Goal: Information Seeking & Learning: Compare options

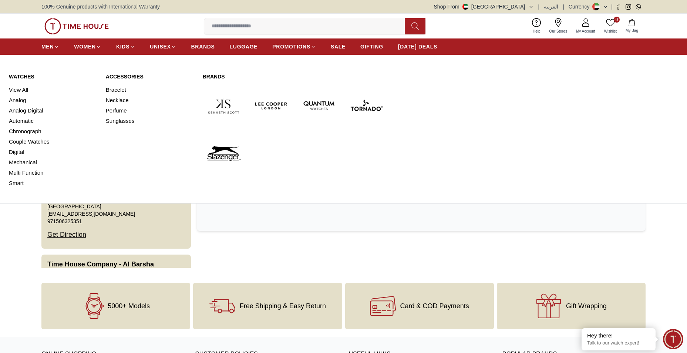
click at [24, 78] on link "Watches" at bounding box center [53, 76] width 88 height 7
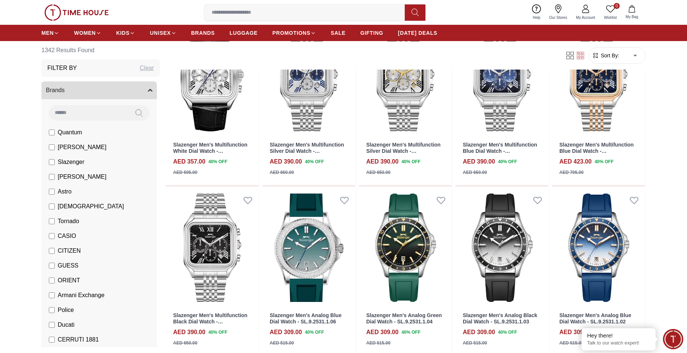
scroll to position [37, 0]
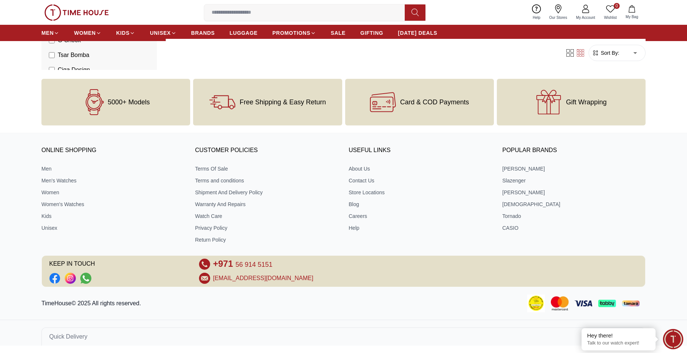
scroll to position [318, 0]
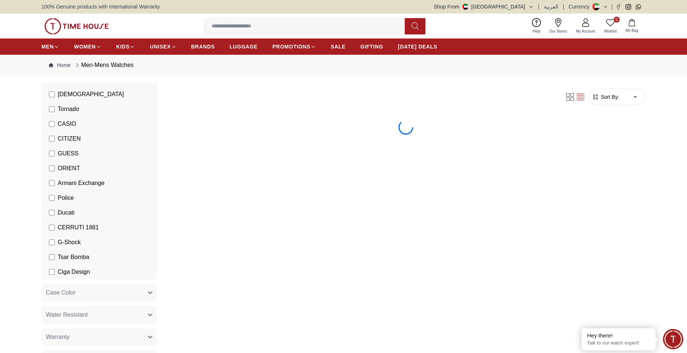
scroll to position [185, 0]
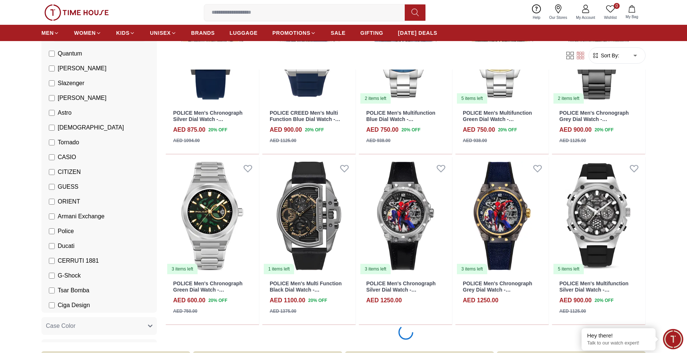
scroll to position [481, 0]
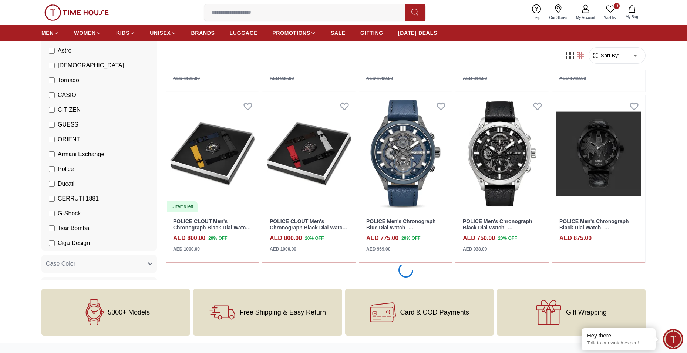
scroll to position [1221, 0]
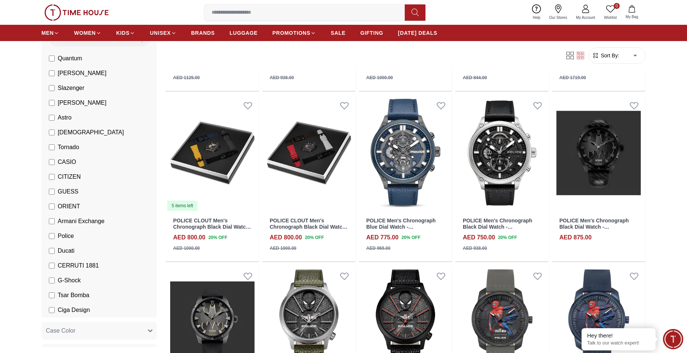
click at [53, 170] on li "CITIZEN" at bounding box center [100, 176] width 112 height 15
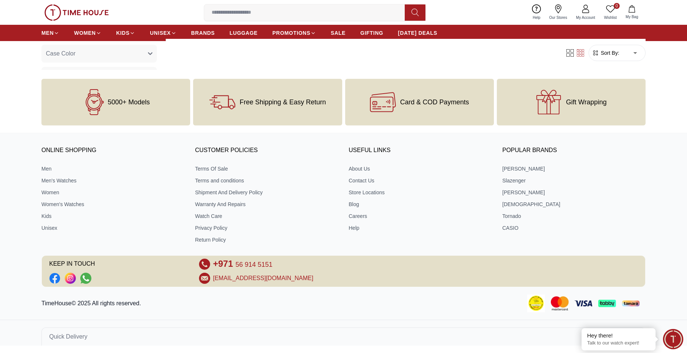
scroll to position [318, 0]
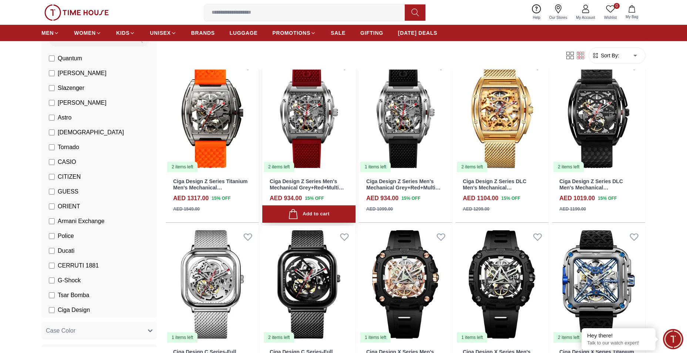
scroll to position [518, 0]
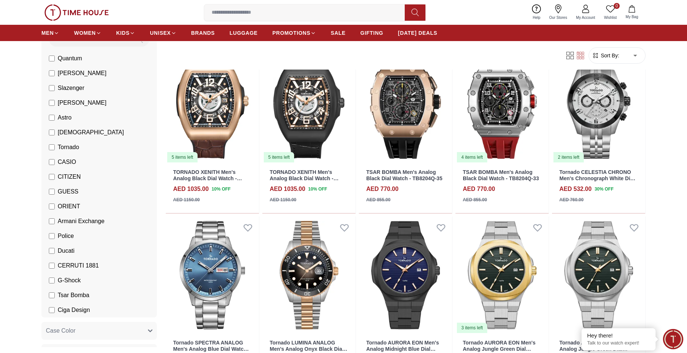
scroll to position [1184, 0]
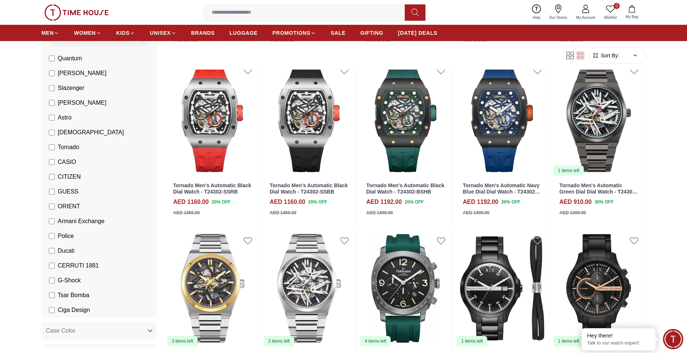
scroll to position [1849, 0]
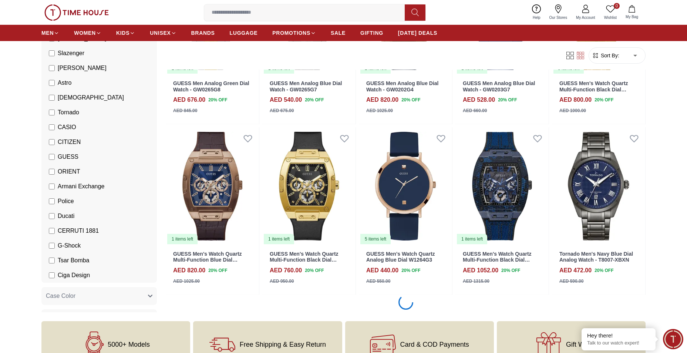
scroll to position [2552, 0]
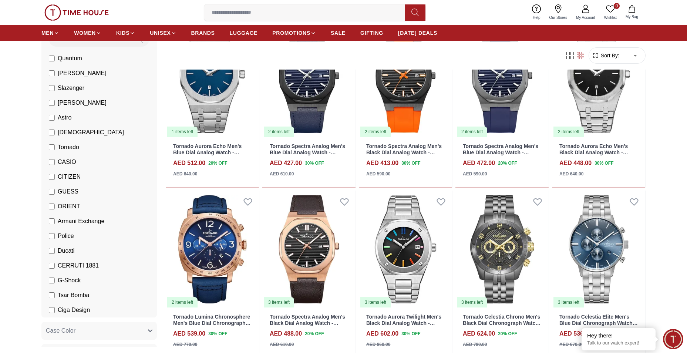
scroll to position [3957, 0]
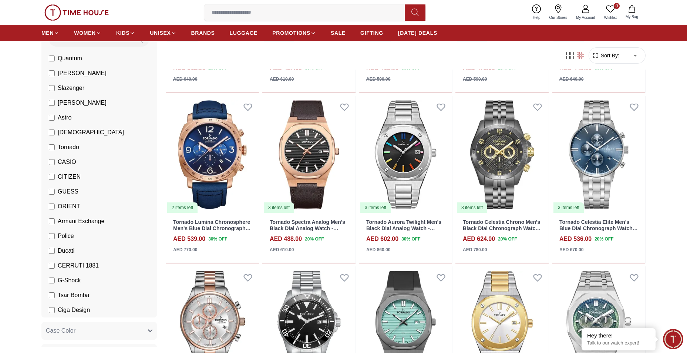
scroll to position [4142, 0]
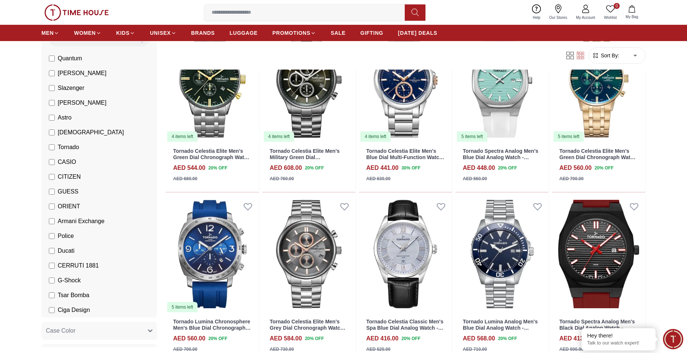
scroll to position [4286, 0]
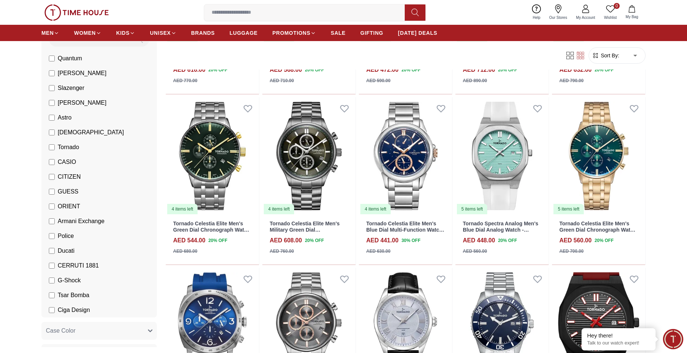
click at [55, 189] on label "GUESS" at bounding box center [64, 191] width 30 height 9
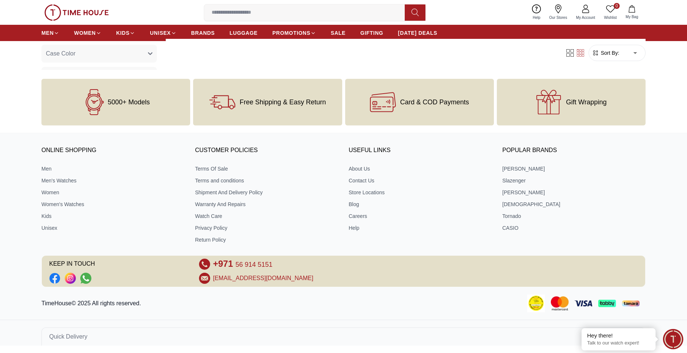
click at [51, 220] on body "100% Genuine products with International Warranty Shop From UAE | العربية | Cur…" at bounding box center [343, 14] width 687 height 664
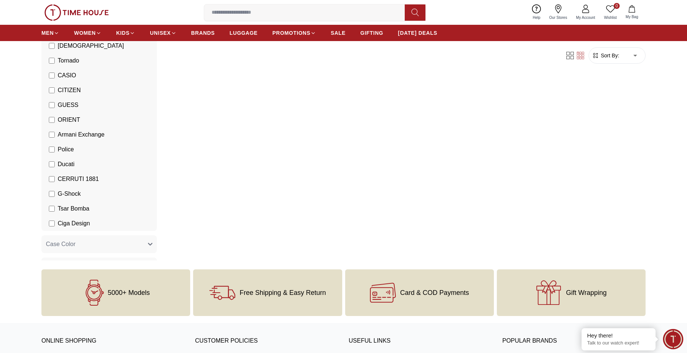
scroll to position [148, 0]
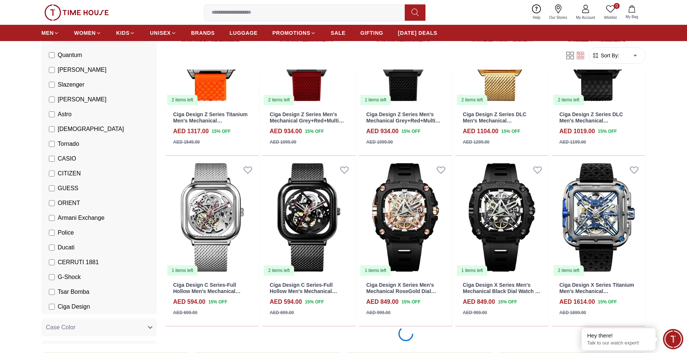
scroll to position [481, 0]
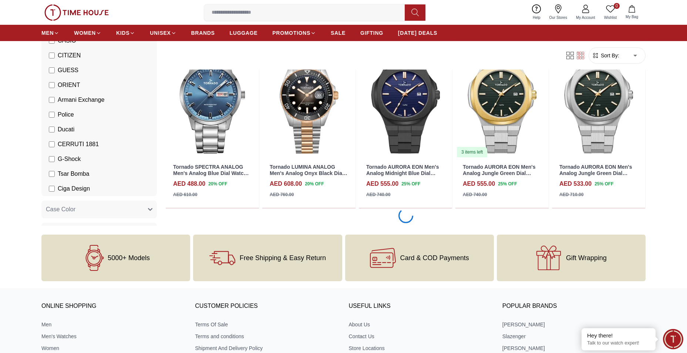
scroll to position [1294, 0]
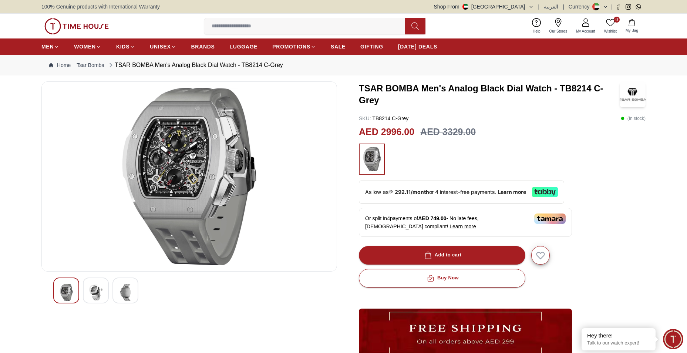
click at [101, 289] on img at bounding box center [95, 292] width 13 height 17
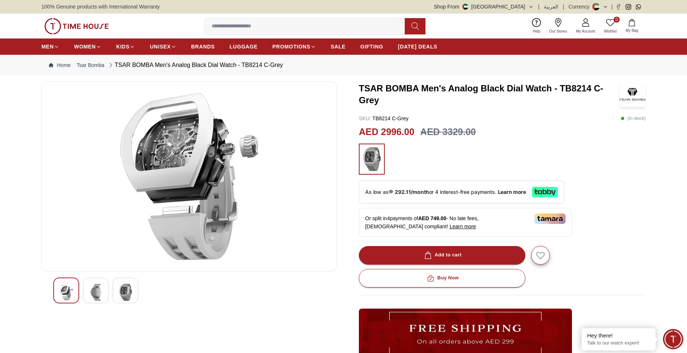
click at [127, 289] on img at bounding box center [125, 292] width 13 height 17
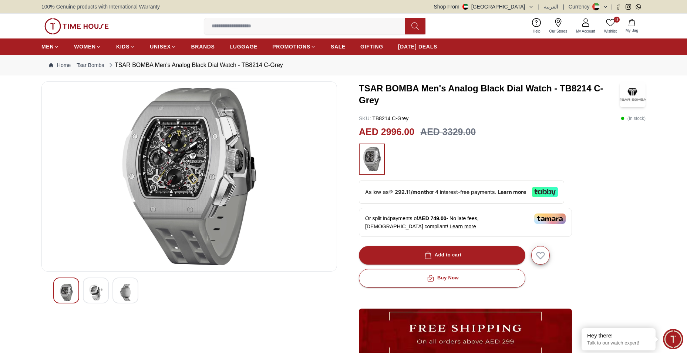
click at [104, 289] on div at bounding box center [96, 290] width 26 height 26
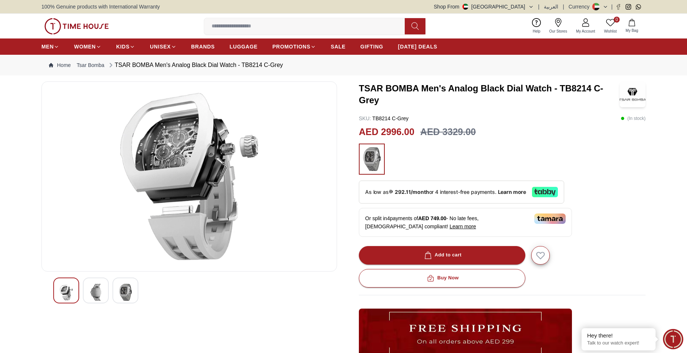
click at [100, 291] on img at bounding box center [95, 292] width 13 height 17
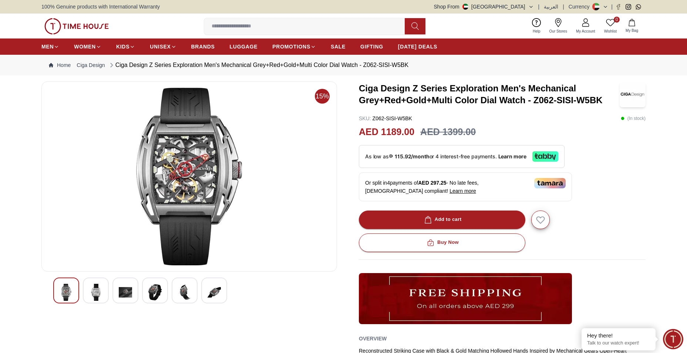
click at [94, 291] on img at bounding box center [95, 292] width 13 height 17
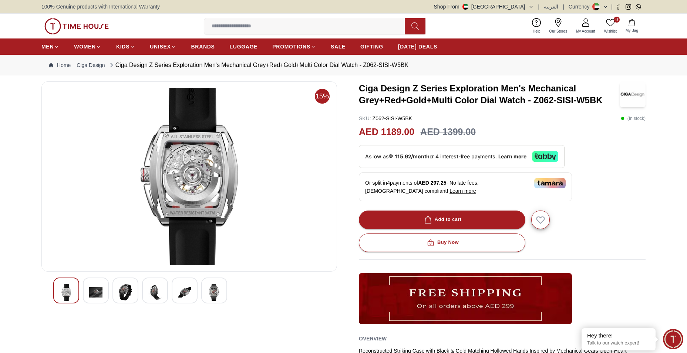
click at [94, 291] on img at bounding box center [95, 292] width 13 height 17
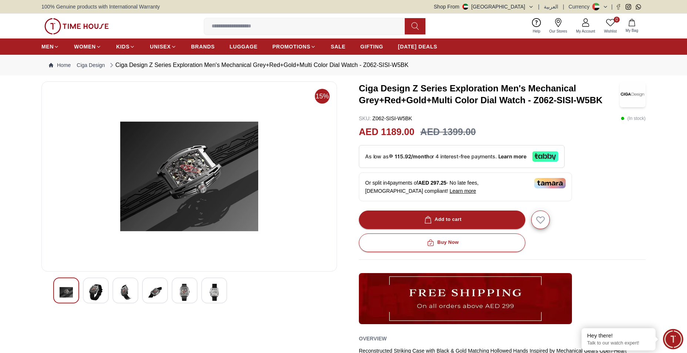
click at [157, 289] on img at bounding box center [154, 292] width 13 height 17
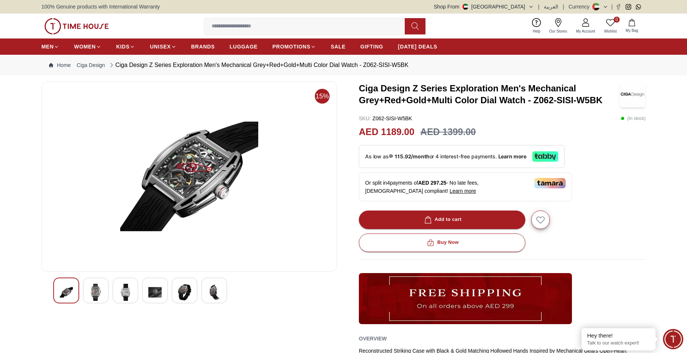
click at [190, 292] on img at bounding box center [184, 292] width 13 height 17
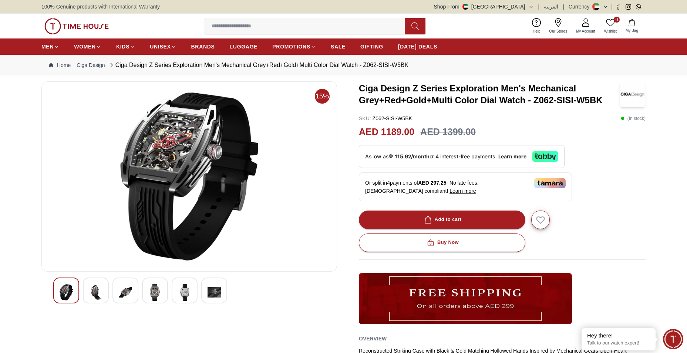
click at [186, 287] on img at bounding box center [184, 292] width 13 height 17
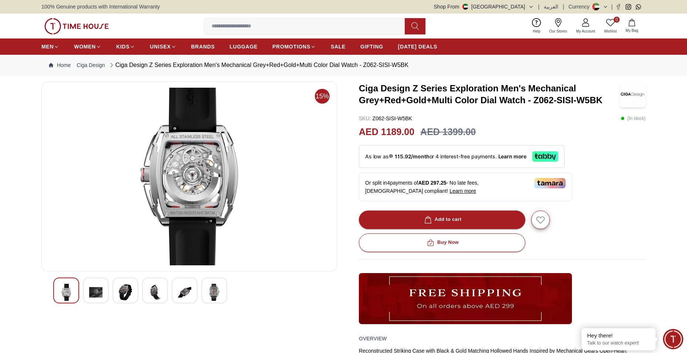
click at [217, 292] on img at bounding box center [213, 292] width 13 height 17
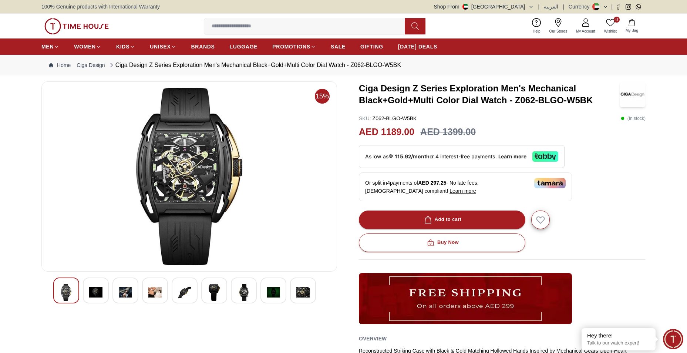
click at [151, 292] on img at bounding box center [154, 292] width 13 height 17
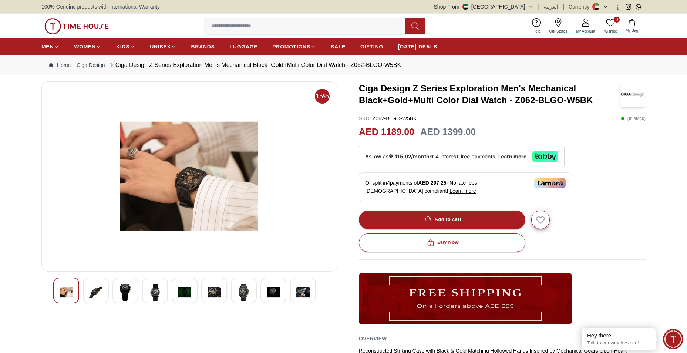
click at [207, 289] on img at bounding box center [213, 292] width 13 height 17
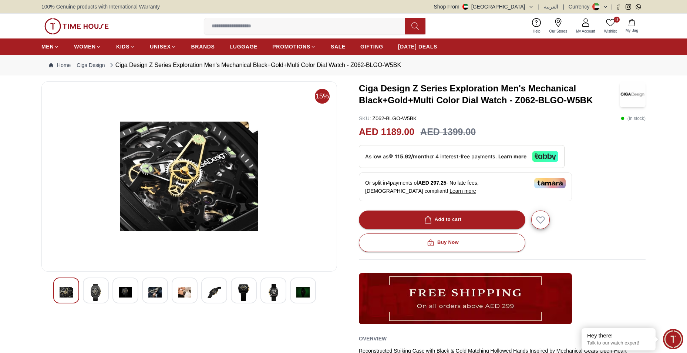
click at [270, 290] on img at bounding box center [273, 292] width 13 height 17
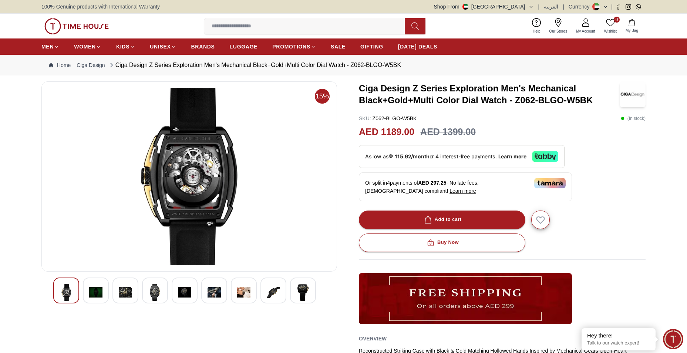
click at [304, 287] on img at bounding box center [302, 292] width 13 height 17
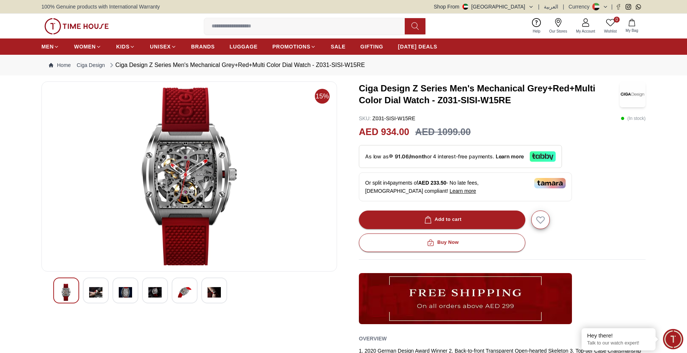
click at [100, 288] on img at bounding box center [95, 292] width 13 height 17
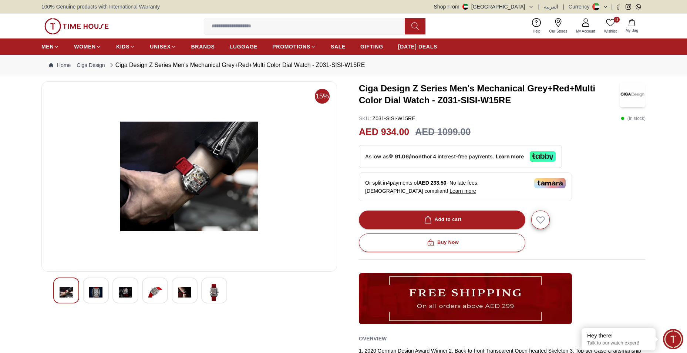
click at [123, 290] on img at bounding box center [125, 292] width 13 height 17
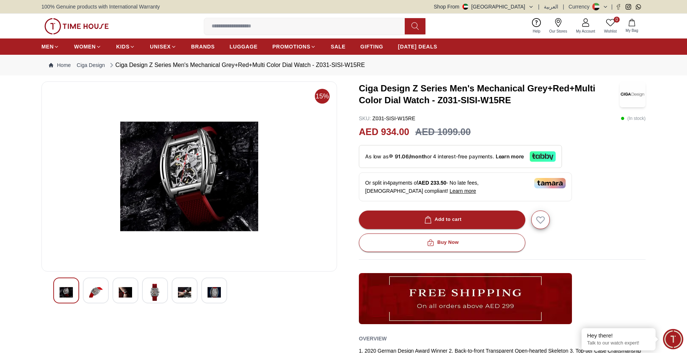
click at [153, 289] on img at bounding box center [154, 292] width 13 height 17
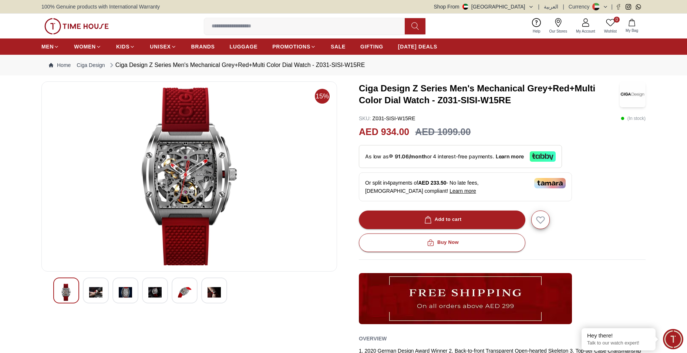
click at [179, 288] on img at bounding box center [184, 292] width 13 height 17
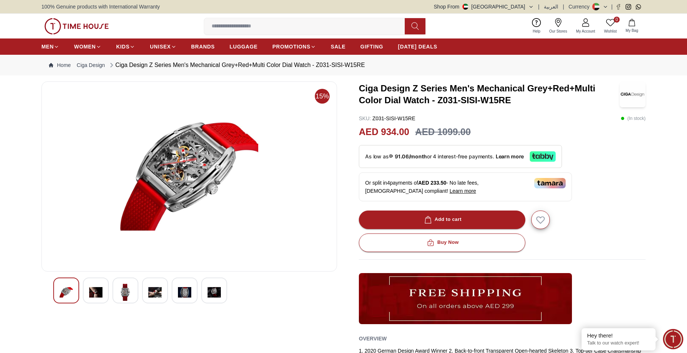
click at [183, 291] on img at bounding box center [184, 292] width 13 height 17
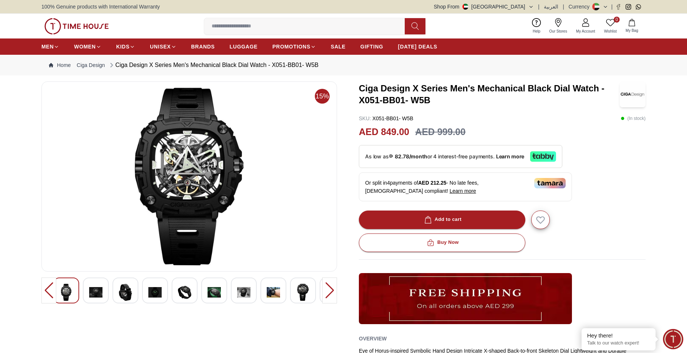
click at [182, 290] on img at bounding box center [184, 292] width 13 height 17
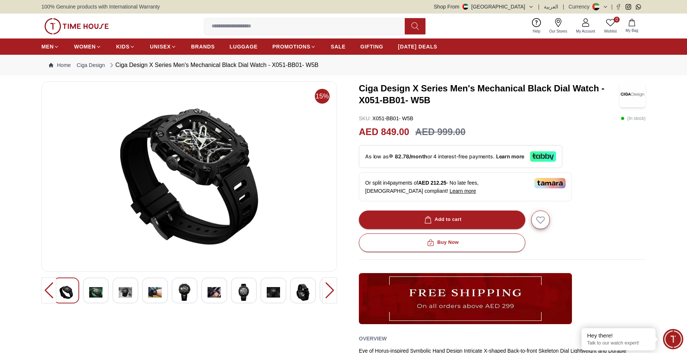
click at [185, 291] on img at bounding box center [184, 292] width 13 height 17
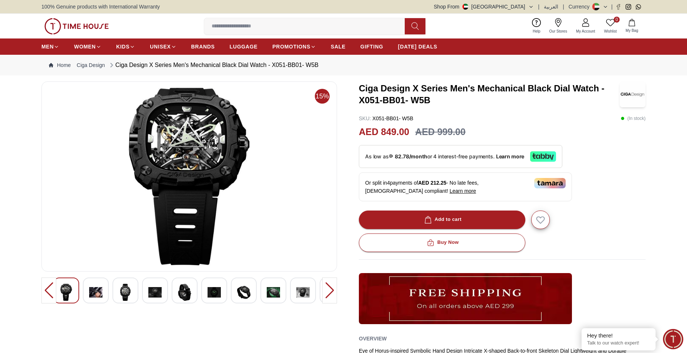
click at [185, 291] on img at bounding box center [184, 292] width 13 height 17
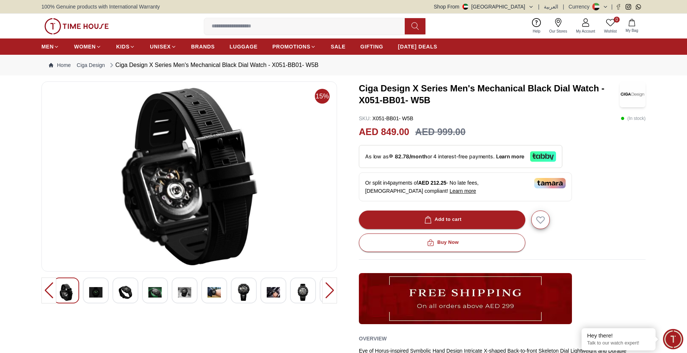
click at [213, 290] on img at bounding box center [213, 292] width 13 height 17
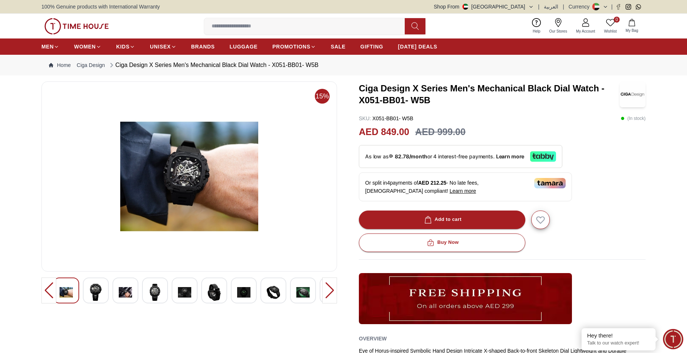
click at [68, 291] on img at bounding box center [66, 292] width 13 height 17
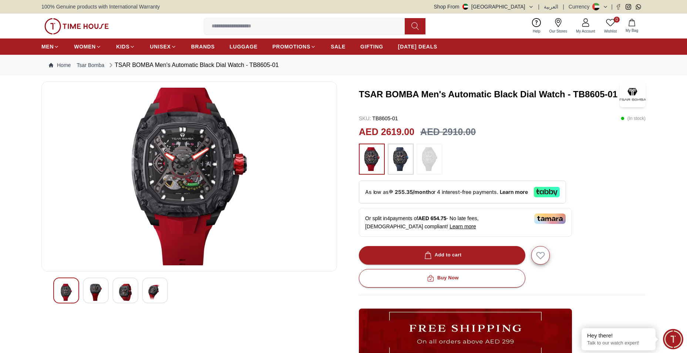
click at [91, 287] on img at bounding box center [95, 292] width 13 height 17
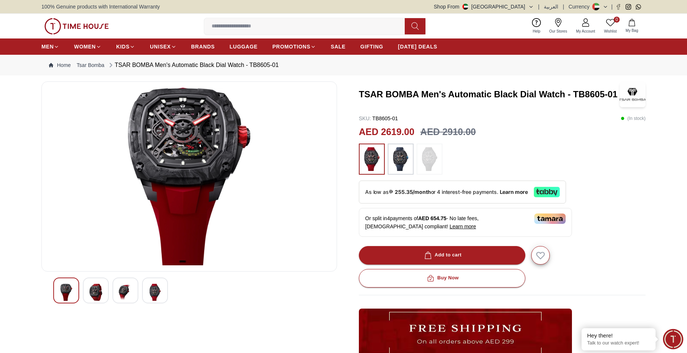
click at [124, 286] on img at bounding box center [125, 292] width 13 height 17
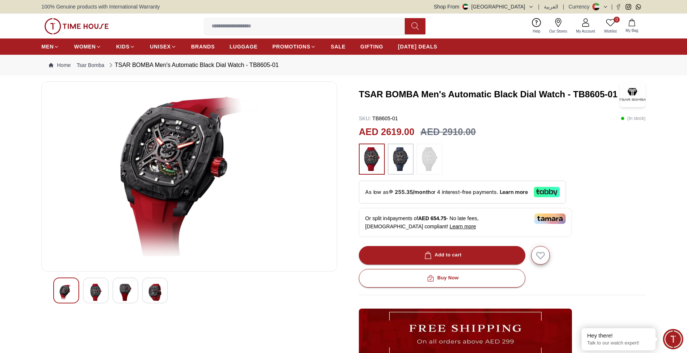
click at [150, 287] on img at bounding box center [154, 292] width 13 height 17
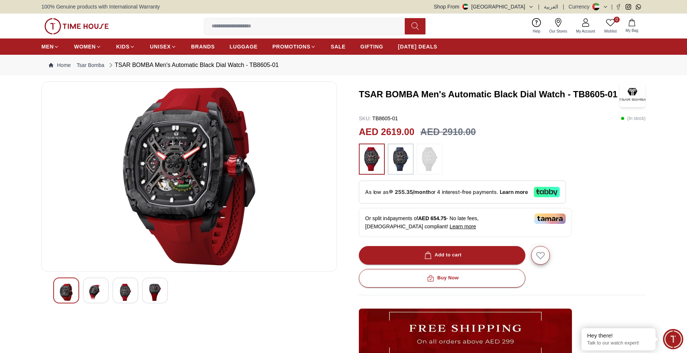
click at [122, 291] on img at bounding box center [125, 292] width 13 height 17
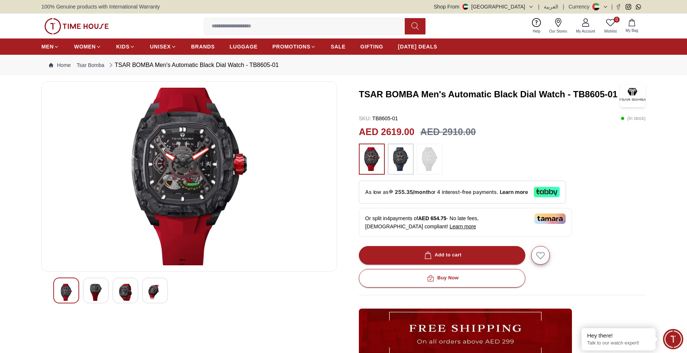
click at [154, 289] on img at bounding box center [154, 292] width 13 height 17
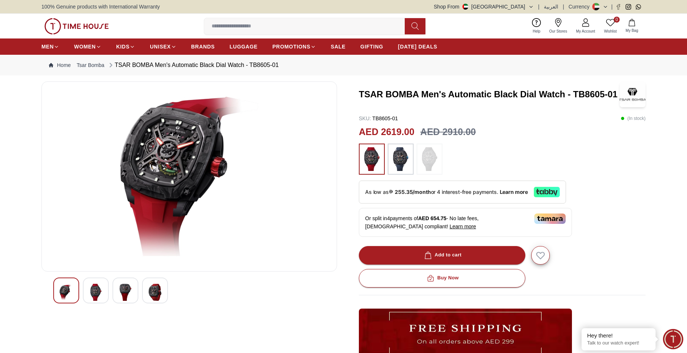
click at [94, 293] on img at bounding box center [95, 292] width 13 height 17
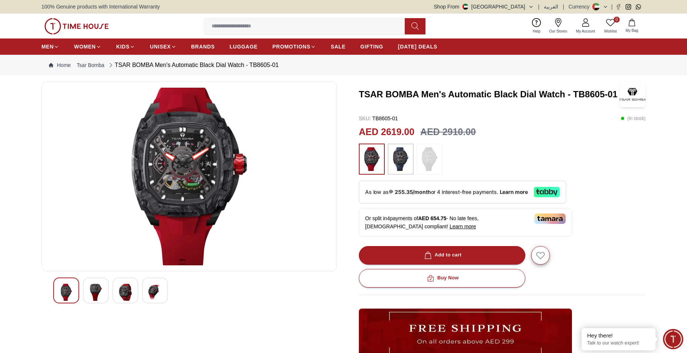
click at [403, 157] on img at bounding box center [400, 159] width 18 height 24
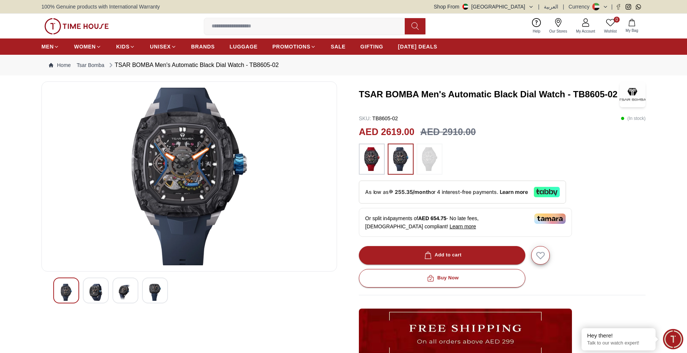
click at [93, 289] on img at bounding box center [95, 292] width 13 height 17
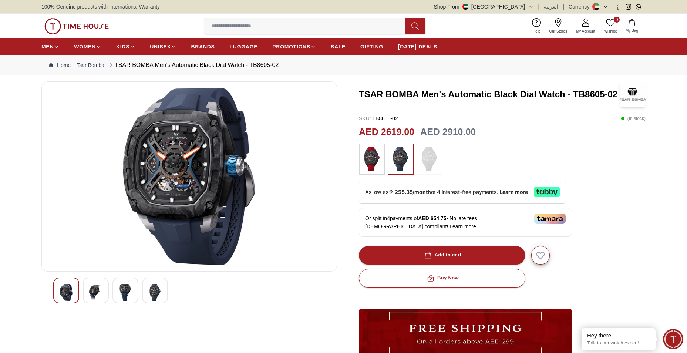
click at [130, 287] on img at bounding box center [125, 292] width 13 height 17
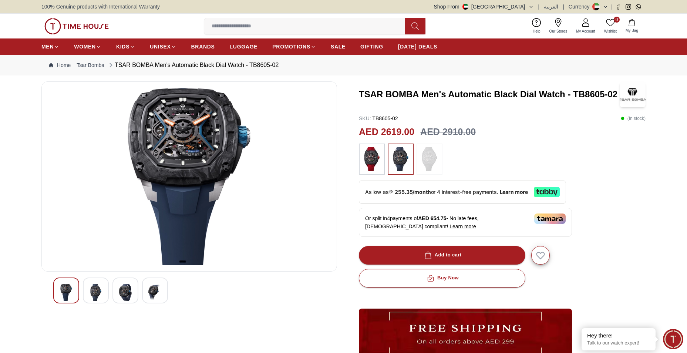
click at [155, 289] on img at bounding box center [154, 292] width 13 height 17
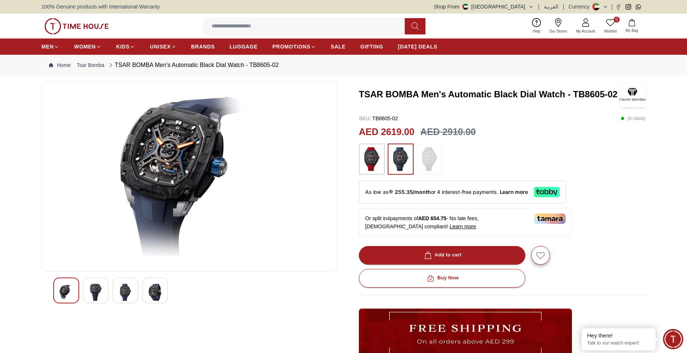
click at [116, 287] on div at bounding box center [125, 290] width 26 height 26
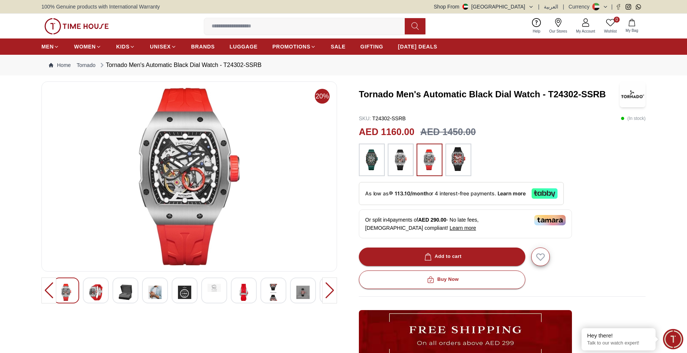
click at [95, 292] on img at bounding box center [95, 292] width 13 height 17
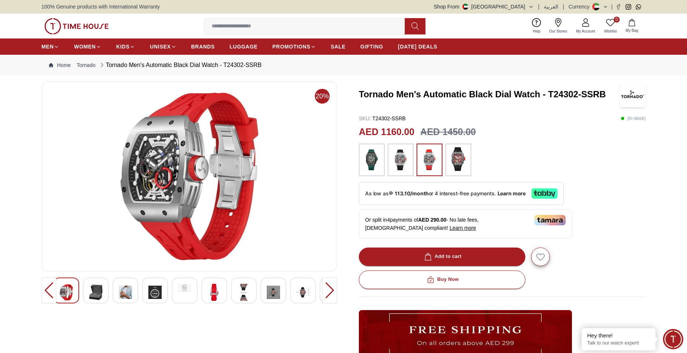
click at [127, 287] on img at bounding box center [125, 292] width 13 height 17
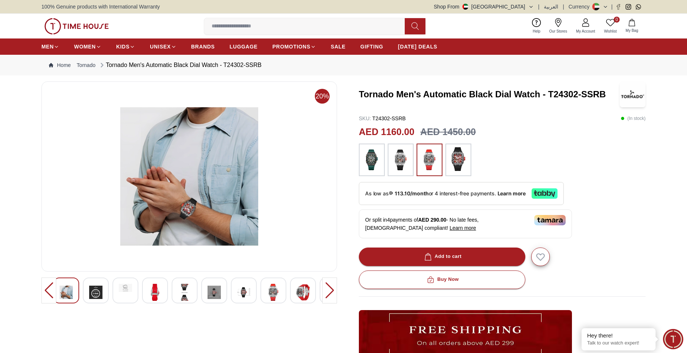
click at [159, 290] on img at bounding box center [154, 292] width 13 height 17
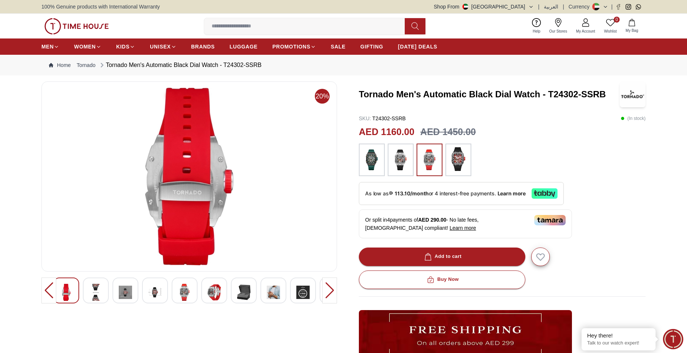
click at [214, 290] on img at bounding box center [213, 292] width 13 height 17
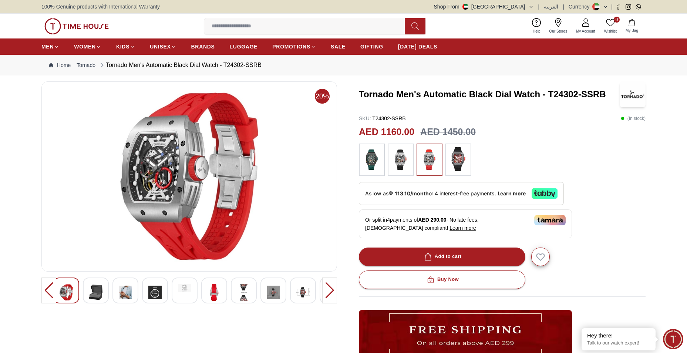
click at [273, 292] on img at bounding box center [273, 292] width 13 height 17
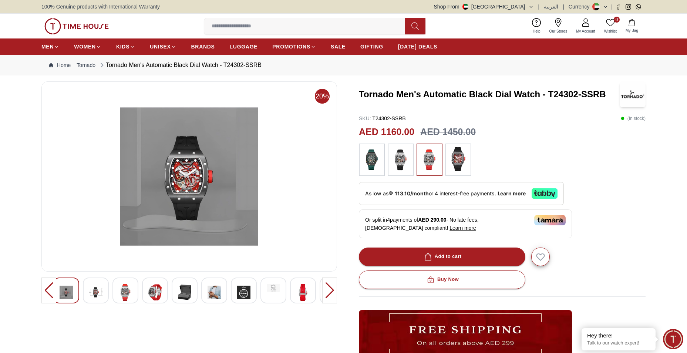
click at [303, 290] on img at bounding box center [302, 292] width 13 height 17
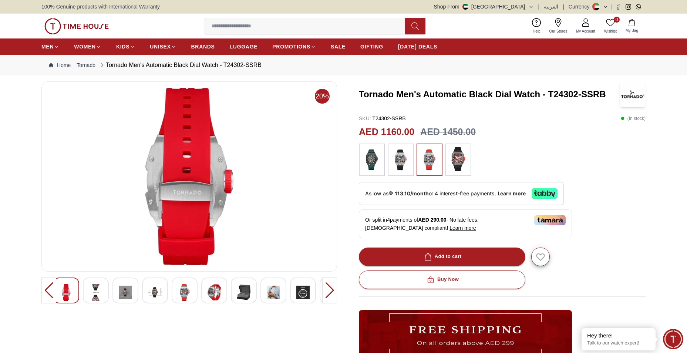
click at [199, 287] on div at bounding box center [189, 290] width 272 height 26
click at [189, 290] on img at bounding box center [184, 292] width 13 height 17
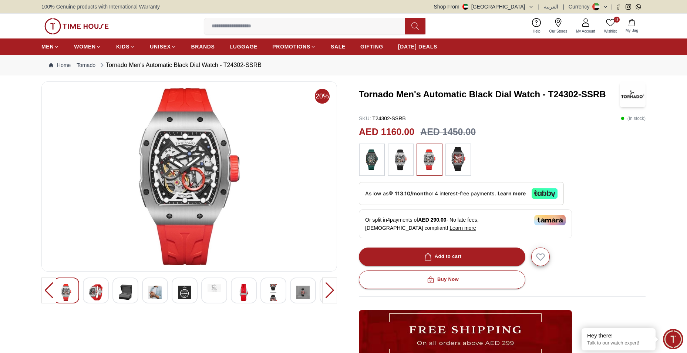
click at [407, 156] on img at bounding box center [400, 159] width 18 height 25
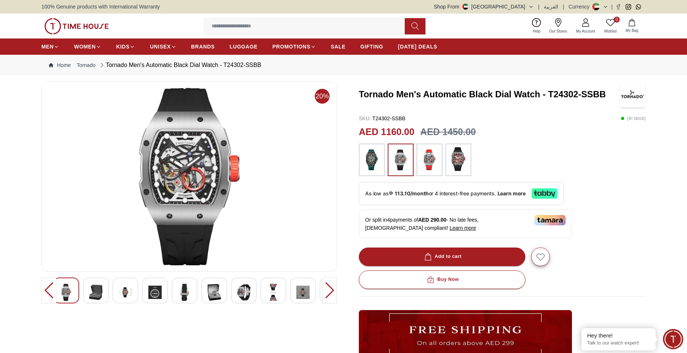
click at [127, 289] on img at bounding box center [125, 292] width 13 height 17
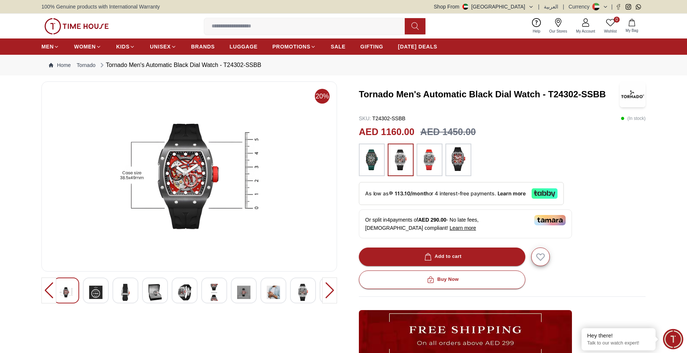
click at [280, 291] on img at bounding box center [273, 292] width 13 height 17
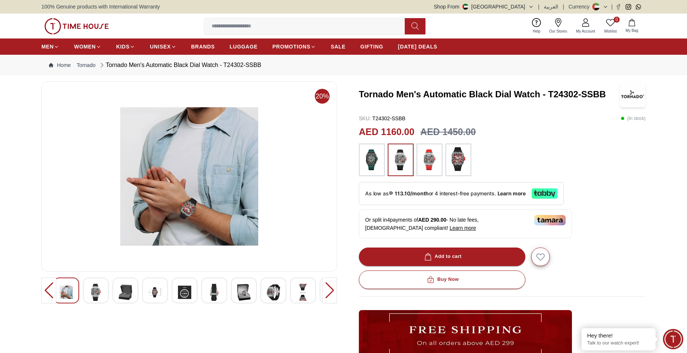
click at [122, 290] on img at bounding box center [125, 292] width 13 height 17
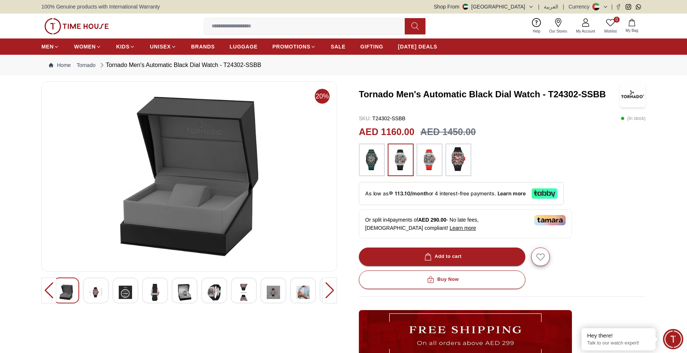
click at [158, 286] on img at bounding box center [154, 292] width 13 height 17
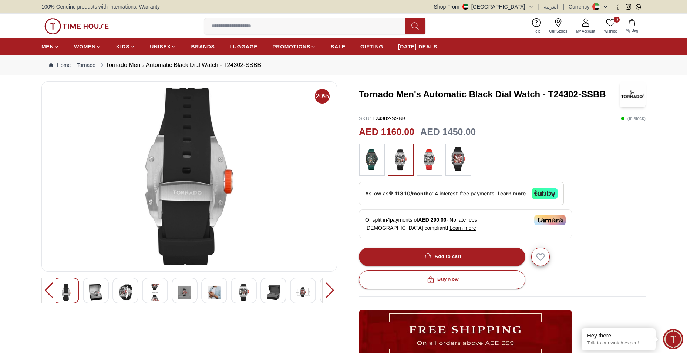
click at [371, 158] on img at bounding box center [371, 159] width 18 height 25
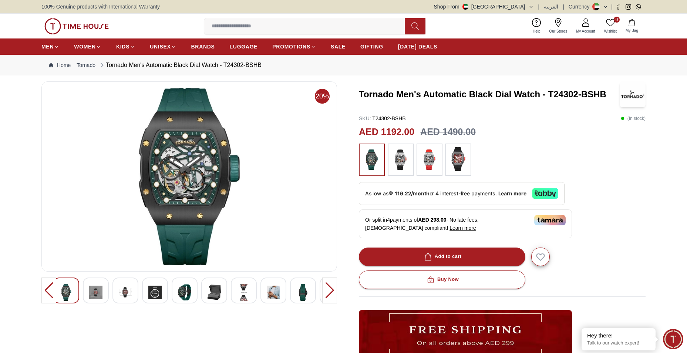
click at [307, 288] on img at bounding box center [302, 292] width 13 height 17
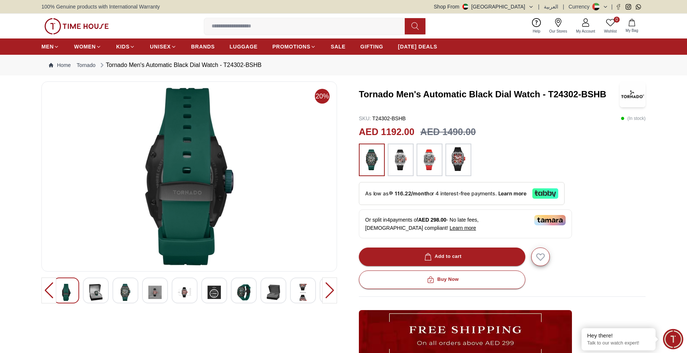
click at [101, 287] on img at bounding box center [95, 292] width 13 height 17
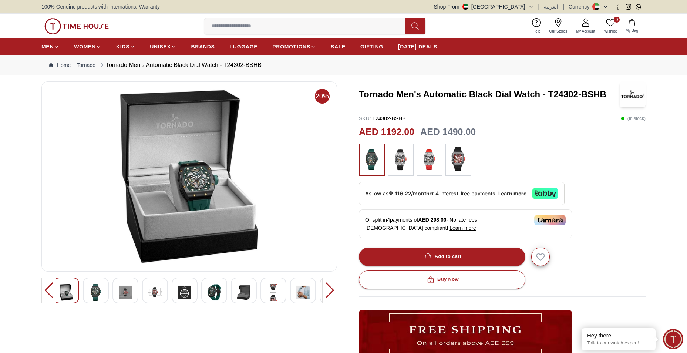
click at [209, 291] on img at bounding box center [213, 292] width 13 height 17
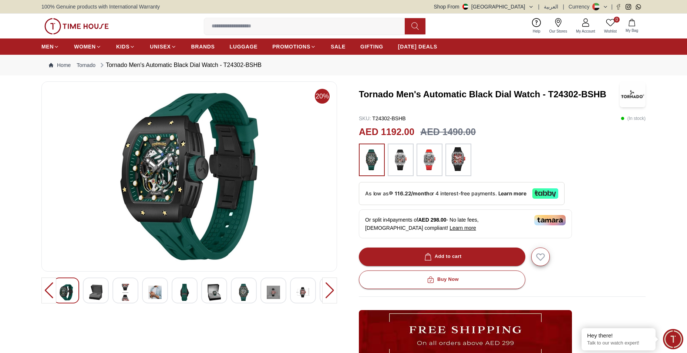
click at [158, 292] on img at bounding box center [154, 292] width 13 height 17
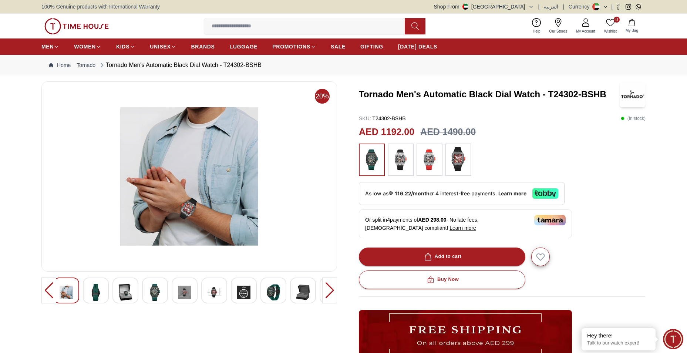
click at [129, 288] on img at bounding box center [125, 292] width 13 height 17
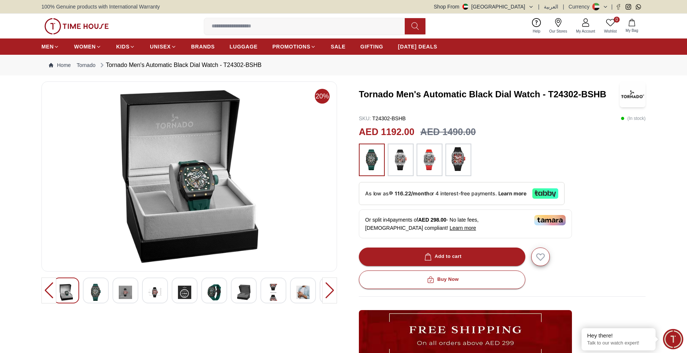
click at [125, 290] on img at bounding box center [125, 292] width 13 height 17
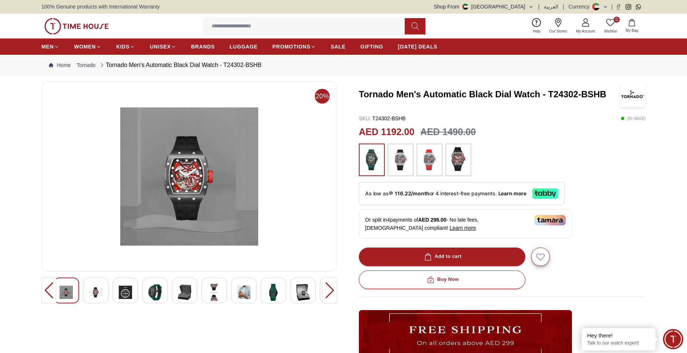
click at [115, 291] on div at bounding box center [125, 290] width 26 height 26
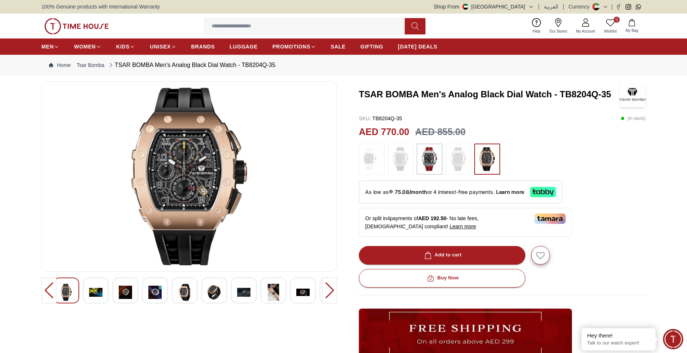
click at [99, 287] on img at bounding box center [95, 292] width 13 height 17
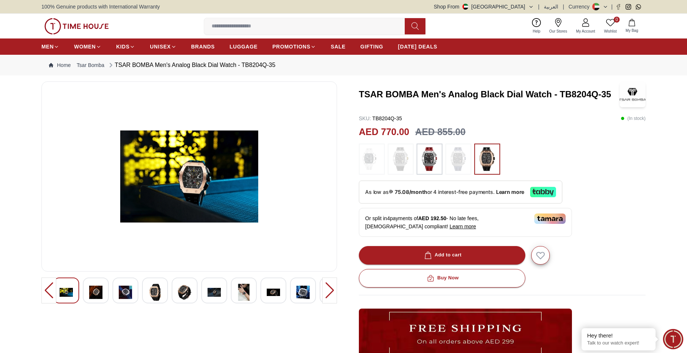
click at [98, 292] on img at bounding box center [95, 292] width 13 height 17
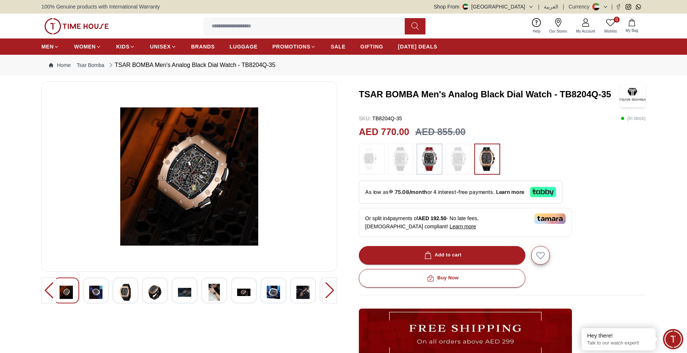
click at [98, 292] on img at bounding box center [95, 292] width 13 height 17
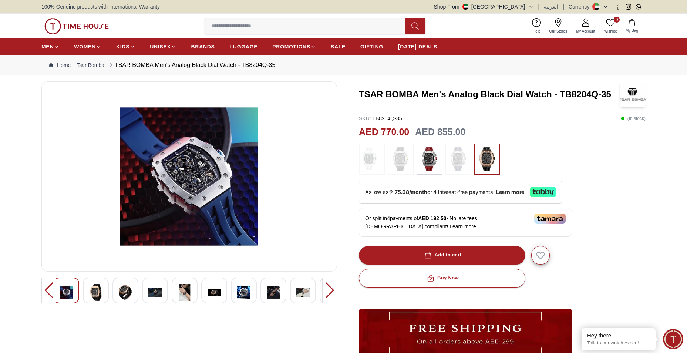
click at [98, 292] on img at bounding box center [95, 292] width 13 height 17
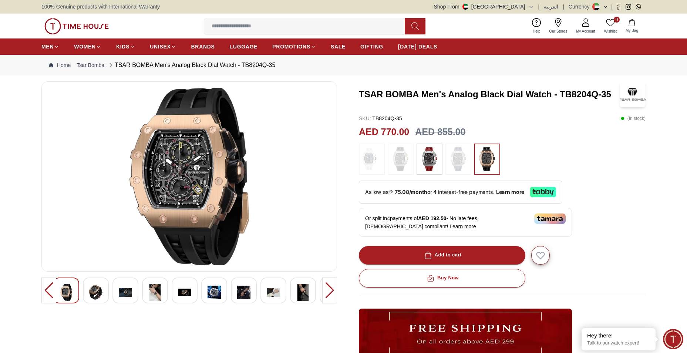
click at [155, 289] on img at bounding box center [154, 292] width 13 height 17
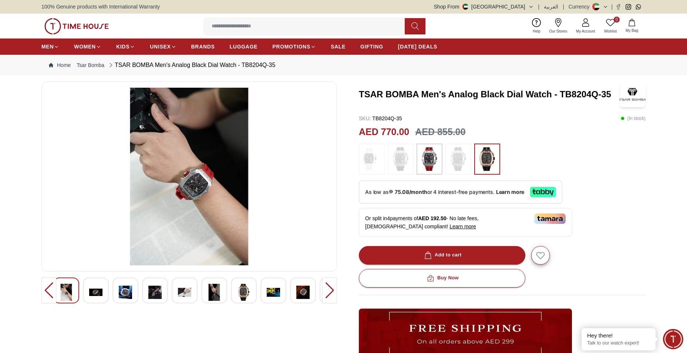
click at [249, 296] on img at bounding box center [243, 292] width 13 height 17
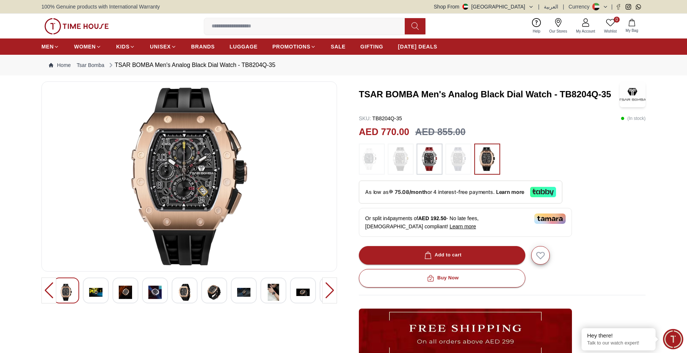
click at [218, 290] on img at bounding box center [213, 292] width 13 height 17
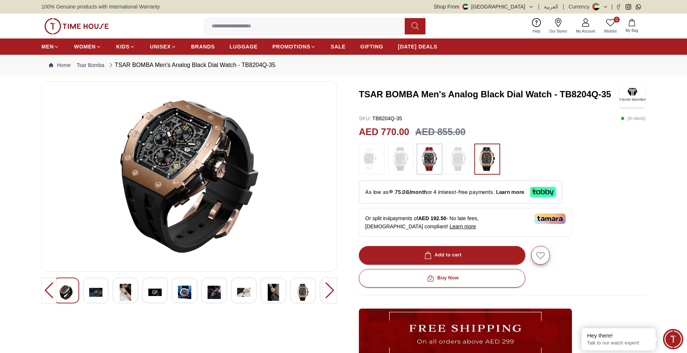
click at [435, 160] on img at bounding box center [429, 159] width 18 height 24
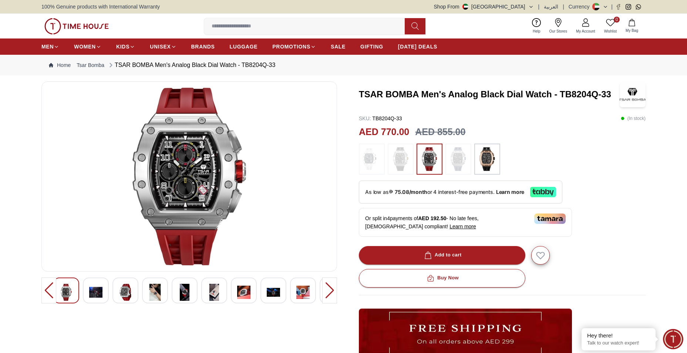
click at [214, 293] on img at bounding box center [213, 292] width 13 height 17
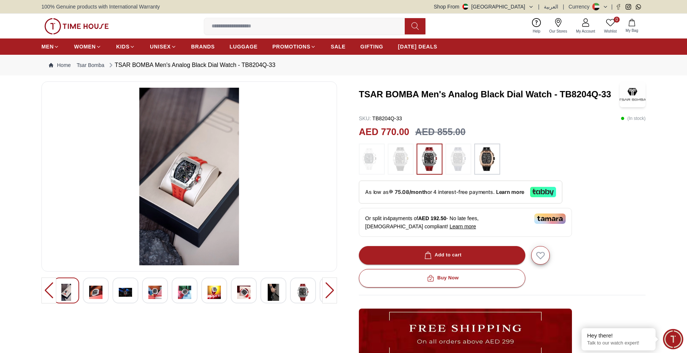
click at [271, 290] on img at bounding box center [273, 292] width 13 height 17
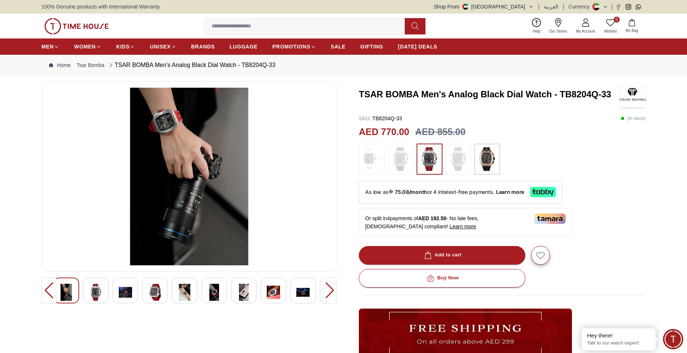
click at [124, 288] on img at bounding box center [125, 292] width 13 height 17
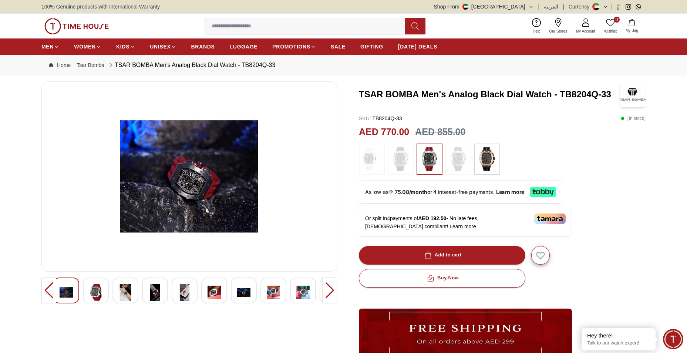
click at [132, 291] on div at bounding box center [125, 290] width 26 height 26
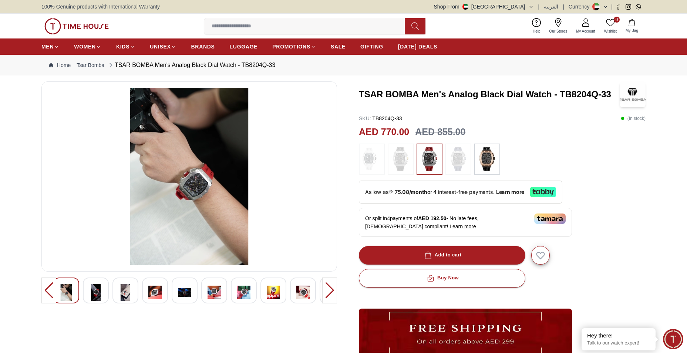
click at [183, 289] on img at bounding box center [184, 292] width 13 height 17
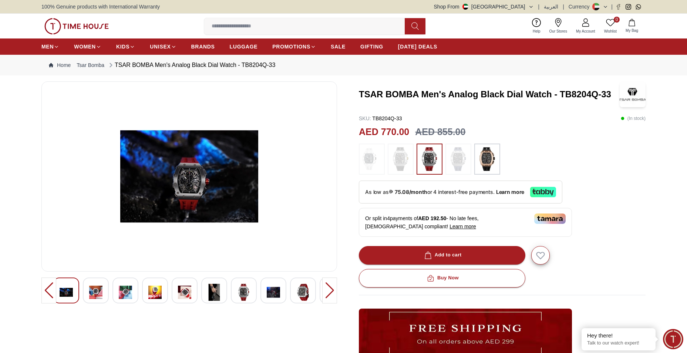
click at [152, 290] on img at bounding box center [154, 292] width 13 height 17
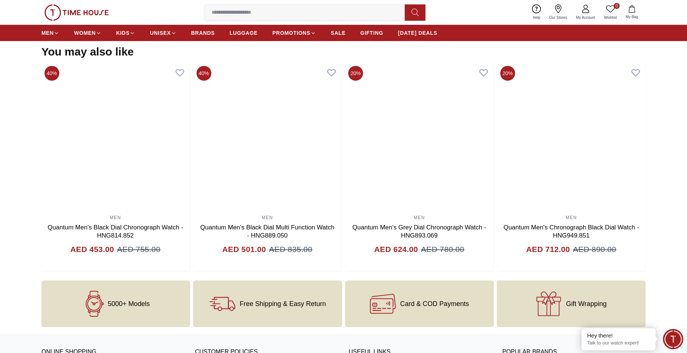
scroll to position [777, 0]
